Goal: Task Accomplishment & Management: Manage account settings

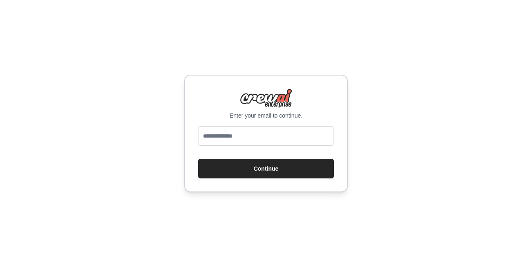
click at [240, 138] on input "email" at bounding box center [266, 136] width 136 height 20
type input "**********"
click at [198, 159] on button "Continue" at bounding box center [266, 169] width 136 height 20
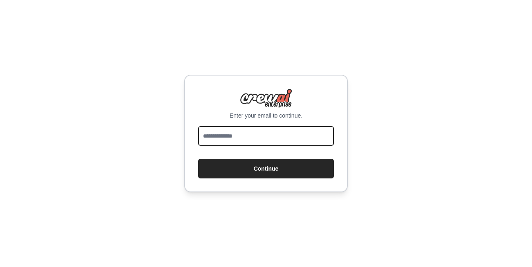
click at [239, 142] on input "email" at bounding box center [266, 136] width 136 height 20
type input "**********"
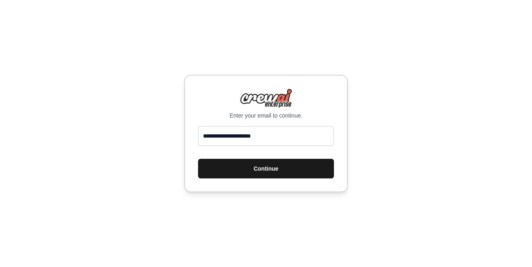
click at [310, 178] on button "Continue" at bounding box center [266, 169] width 136 height 20
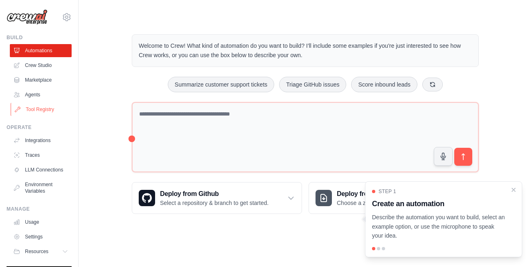
click at [44, 108] on link "Tool Registry" at bounding box center [42, 109] width 62 height 13
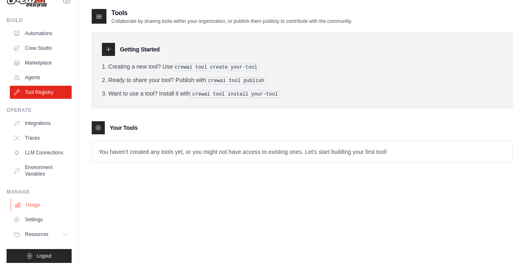
scroll to position [26, 0]
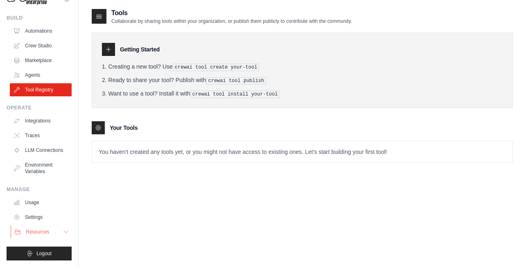
click at [36, 236] on button "Resources" at bounding box center [42, 232] width 62 height 13
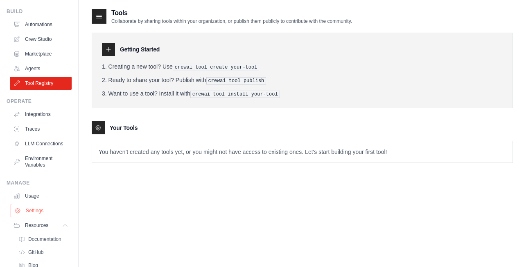
scroll to position [79, 0]
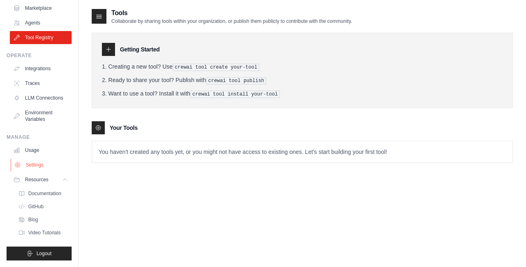
click at [30, 160] on link "Settings" at bounding box center [42, 165] width 62 height 13
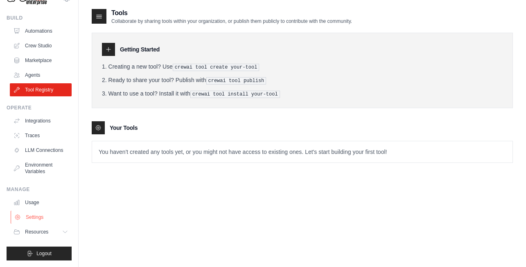
scroll to position [26, 0]
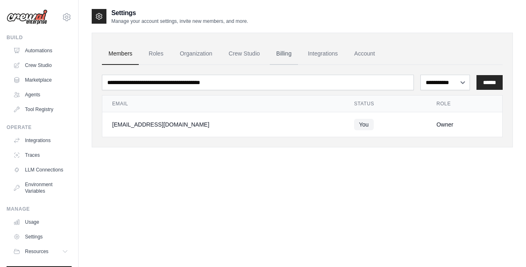
click at [290, 52] on link "Billing" at bounding box center [284, 54] width 28 height 22
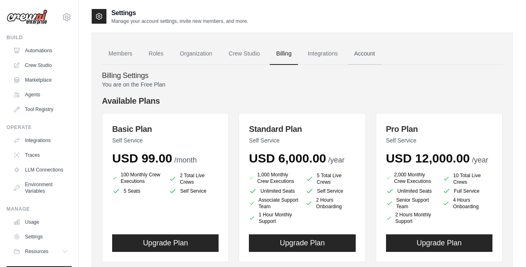
click at [364, 59] on link "Account" at bounding box center [364, 54] width 34 height 22
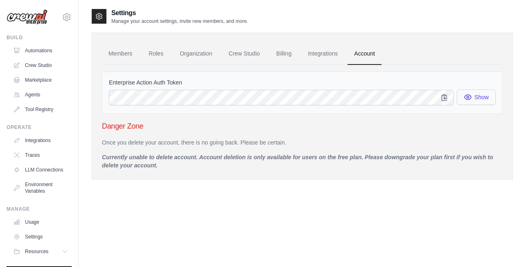
click at [464, 96] on icon "button" at bounding box center [467, 97] width 8 height 8
click at [122, 55] on link "Members" at bounding box center [120, 54] width 37 height 22
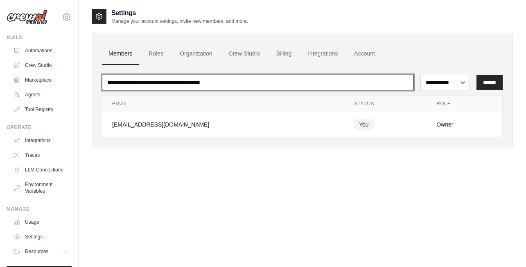
click at [204, 88] on input "email" at bounding box center [258, 83] width 312 height 16
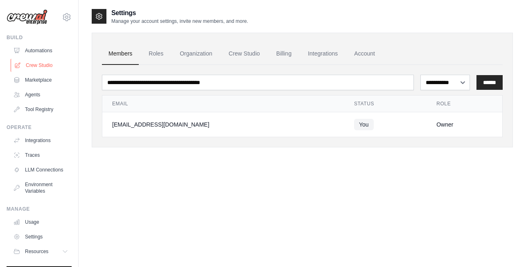
click at [44, 67] on link "Crew Studio" at bounding box center [42, 65] width 62 height 13
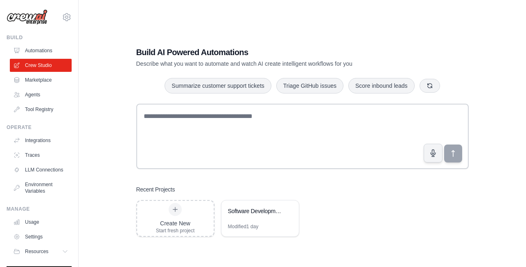
scroll to position [26, 0]
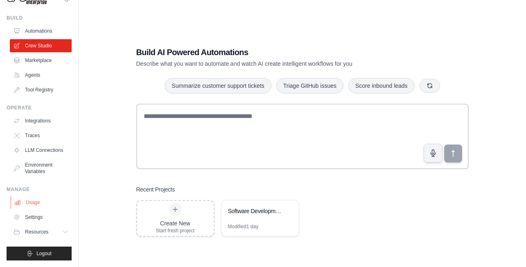
click at [35, 199] on link "Usage" at bounding box center [42, 202] width 62 height 13
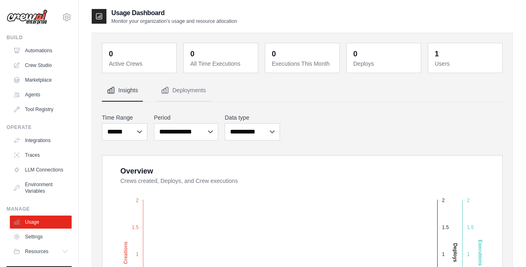
click at [131, 61] on dt "Active Crews" at bounding box center [140, 64] width 63 height 8
click at [202, 63] on dt "All Time Executions" at bounding box center [221, 64] width 63 height 8
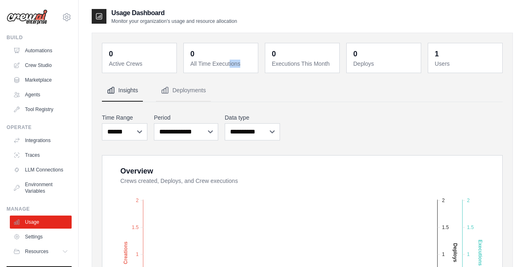
click at [202, 63] on dt "All Time Executions" at bounding box center [221, 64] width 63 height 8
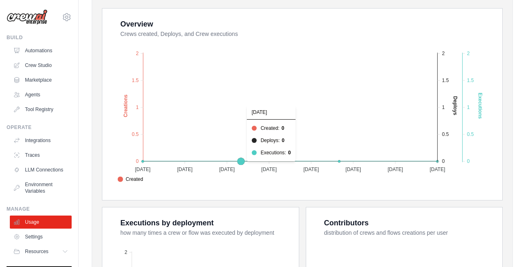
click at [241, 160] on foreignobject "Created Deploys Executions" at bounding box center [303, 112] width 378 height 143
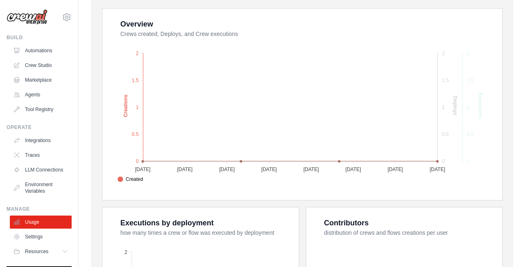
click at [143, 180] on span "Created" at bounding box center [130, 179] width 26 height 7
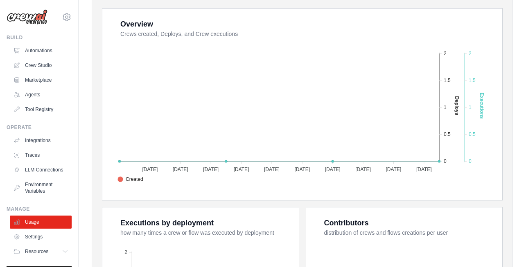
click at [143, 180] on span "Created" at bounding box center [130, 179] width 26 height 7
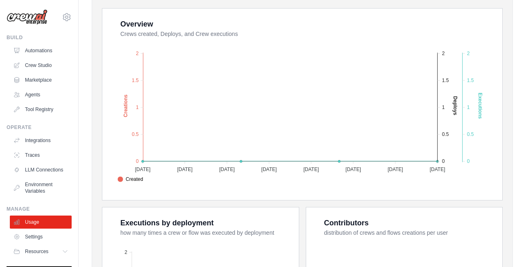
click at [300, 174] on foreignobject "Created Deploys Executions" at bounding box center [303, 112] width 378 height 143
click at [143, 185] on span "Deploys" at bounding box center [130, 188] width 26 height 7
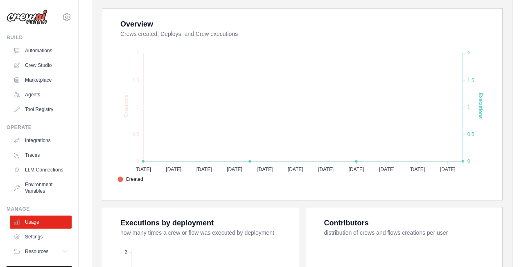
click at [150, 194] on span "Executions" at bounding box center [133, 197] width 32 height 7
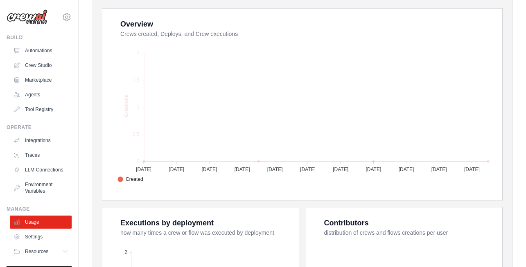
click at [150, 194] on span "Executions" at bounding box center [133, 197] width 32 height 7
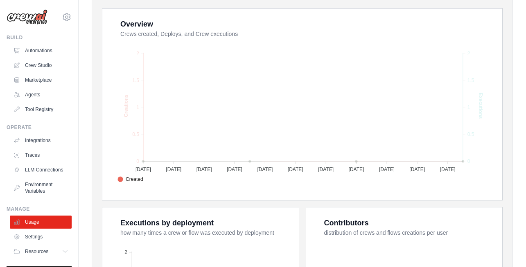
click at [143, 185] on span "Deploys" at bounding box center [130, 188] width 26 height 7
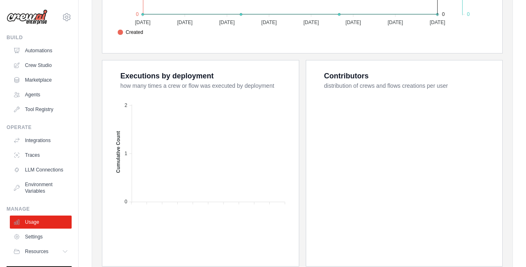
scroll to position [326, 0]
